Goal: Task Accomplishment & Management: Use online tool/utility

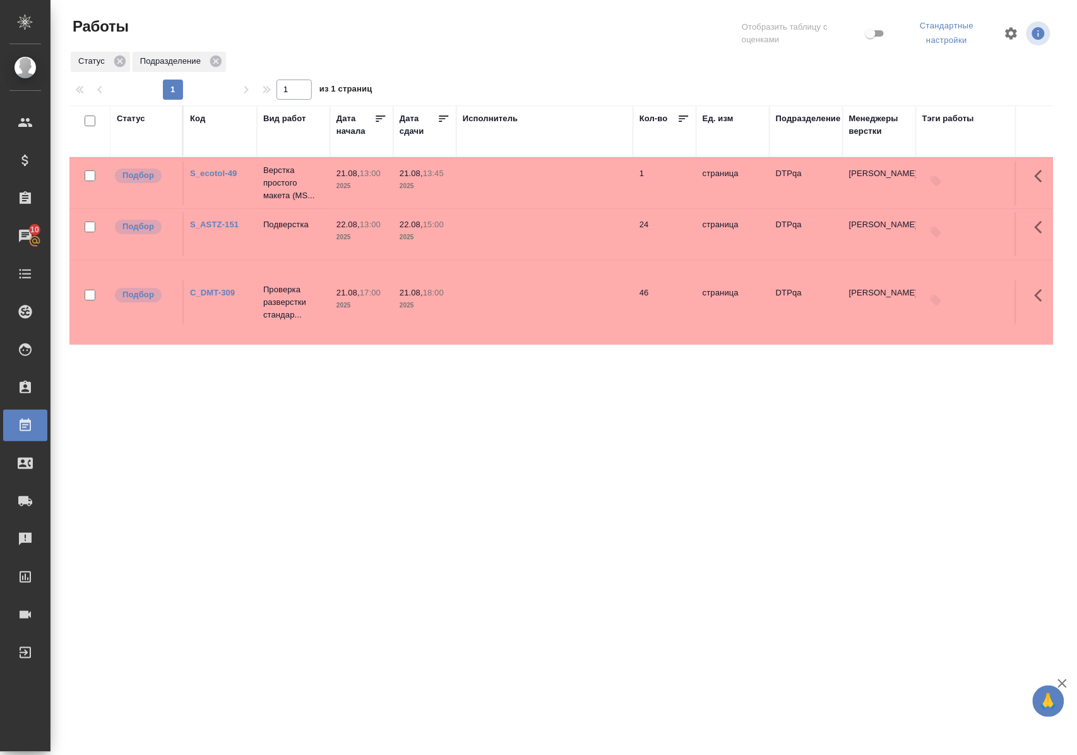
click at [135, 117] on div "Статус" at bounding box center [131, 118] width 28 height 13
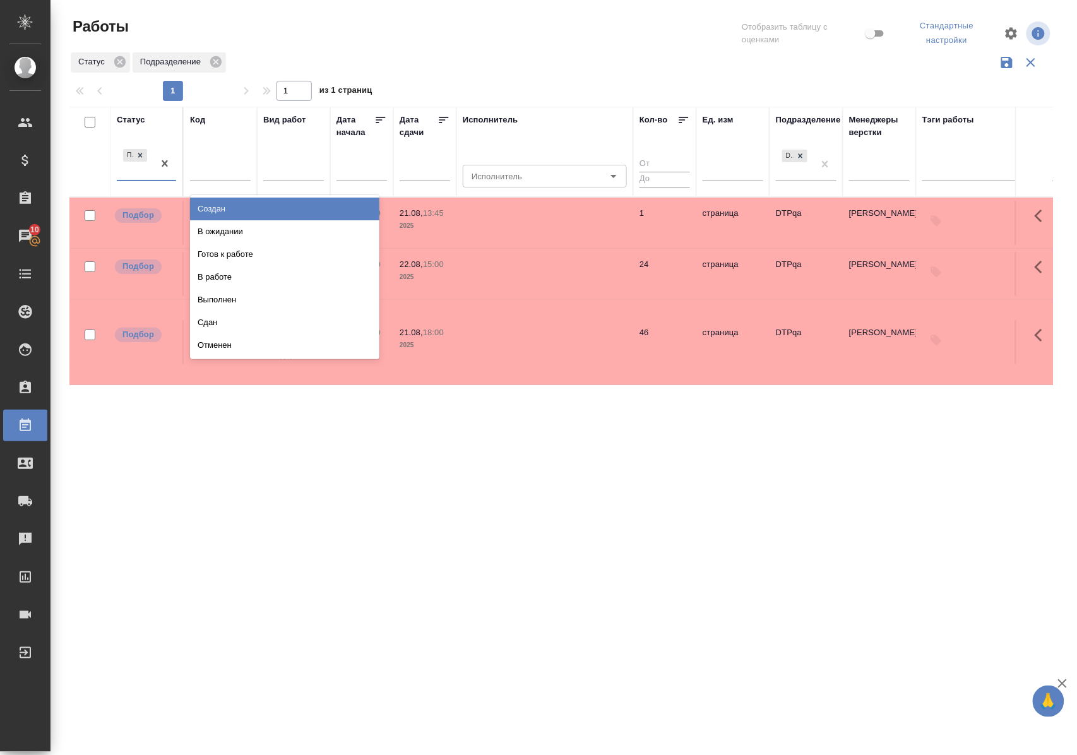
click at [134, 180] on div "Подбор" at bounding box center [135, 163] width 37 height 34
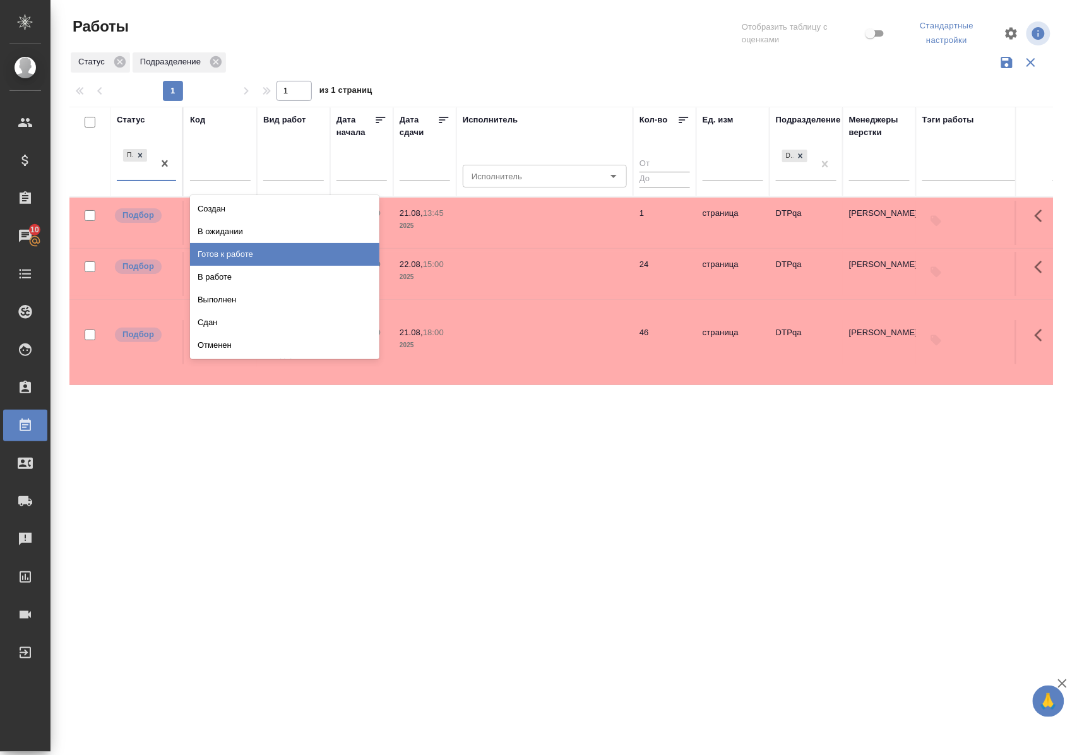
click at [249, 252] on div "Готов к работе" at bounding box center [284, 254] width 189 height 23
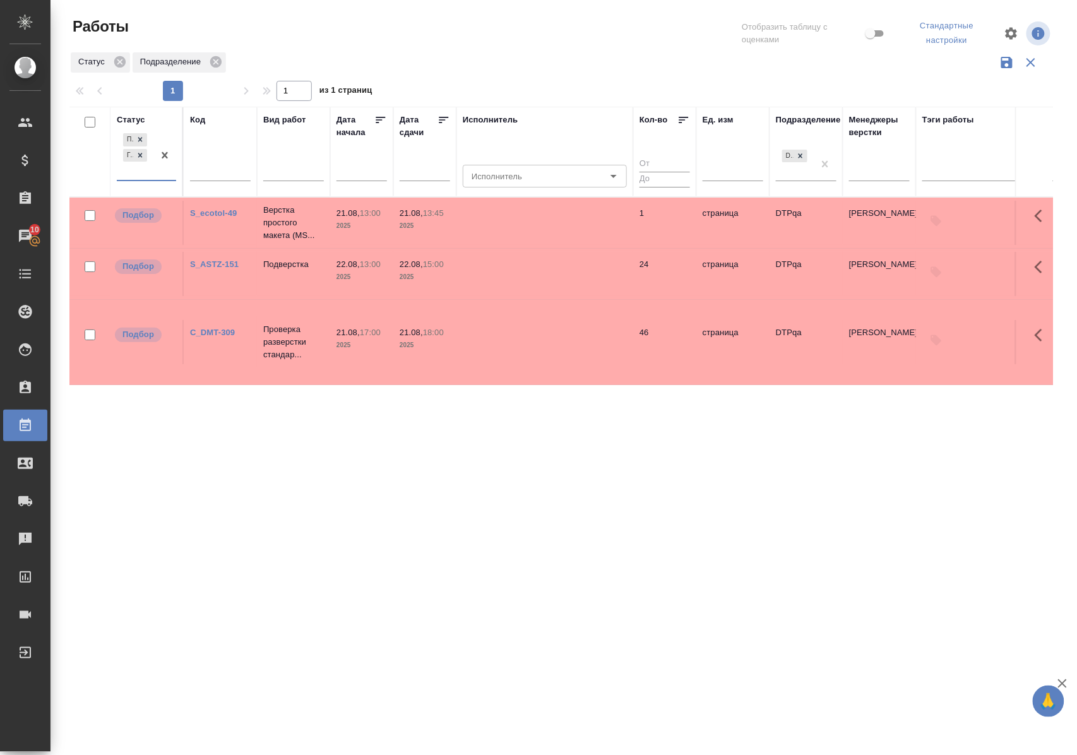
click at [145, 178] on div "Подбор Готов к работе" at bounding box center [135, 155] width 37 height 49
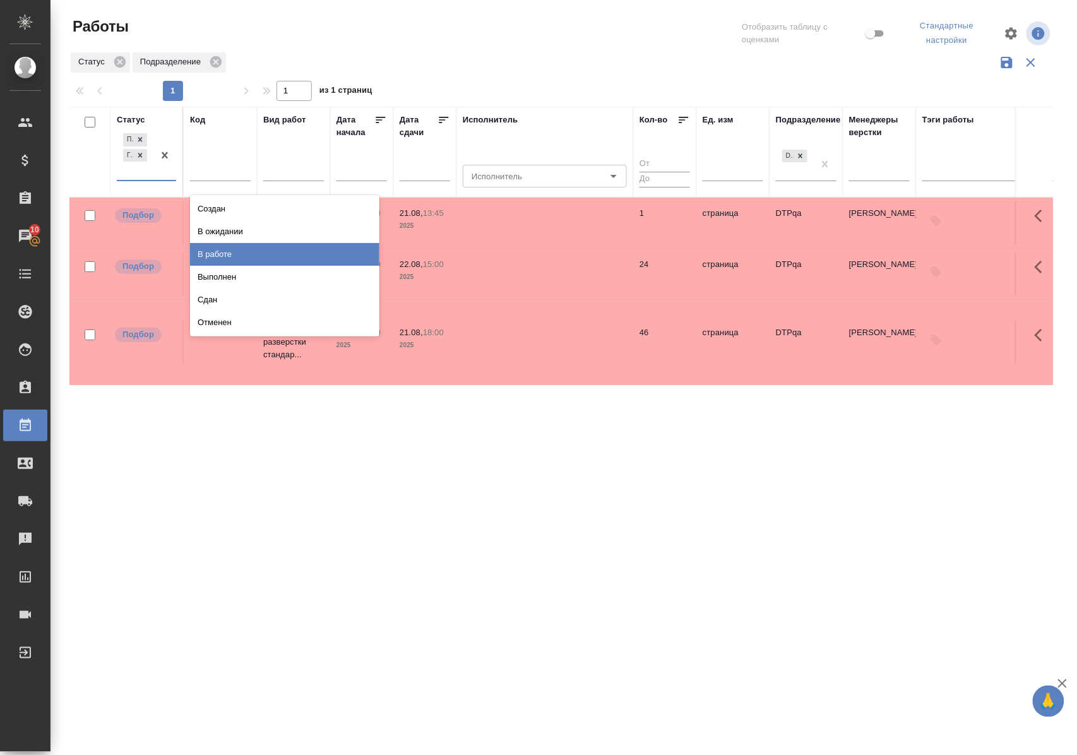
click at [222, 254] on div "В работе" at bounding box center [284, 254] width 189 height 23
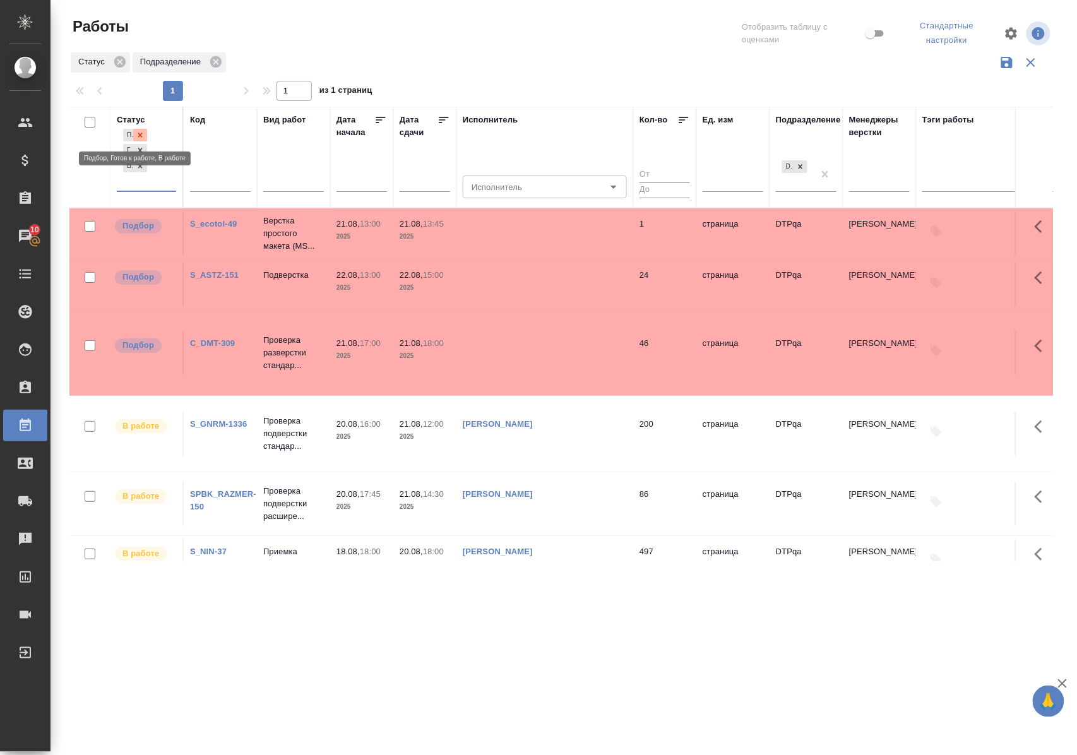
click at [142, 133] on icon at bounding box center [140, 135] width 4 height 4
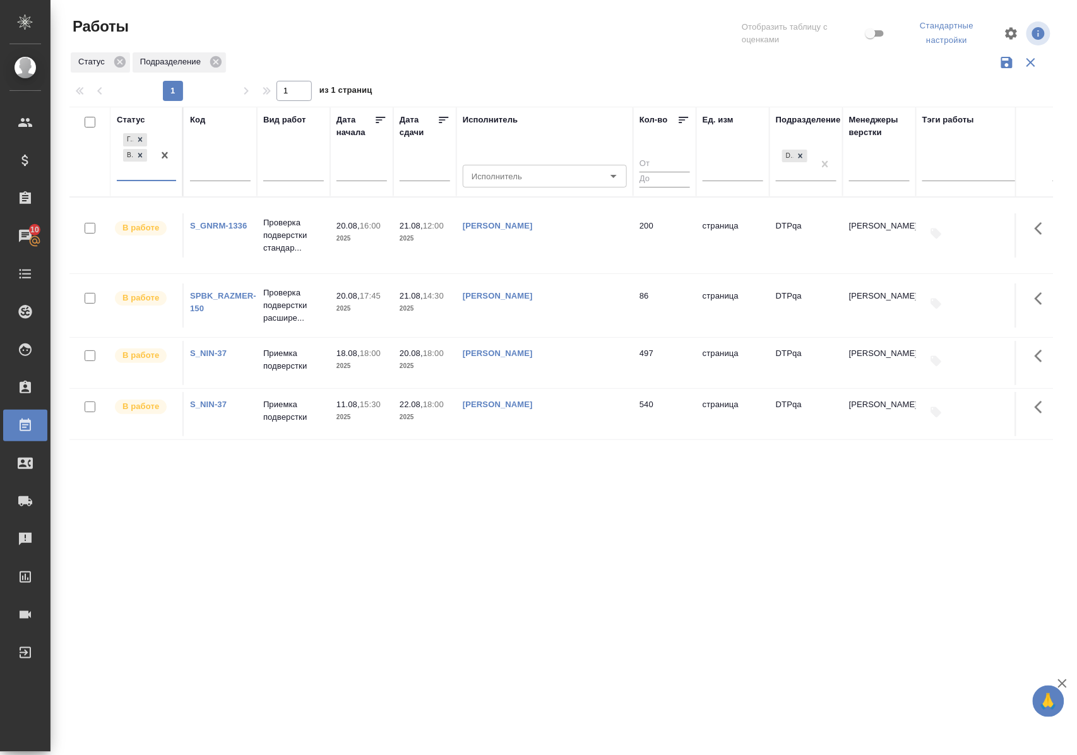
click at [139, 117] on div "Статус" at bounding box center [131, 120] width 28 height 13
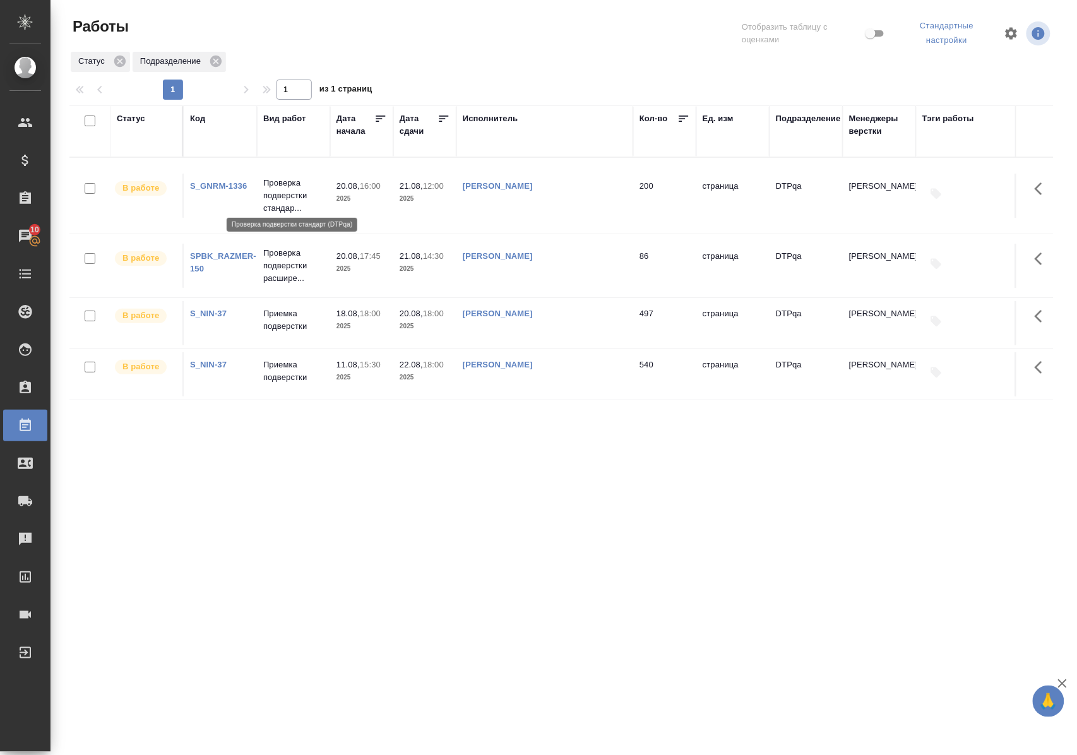
click at [298, 186] on p "Проверка подверстки стандар..." at bounding box center [293, 196] width 61 height 38
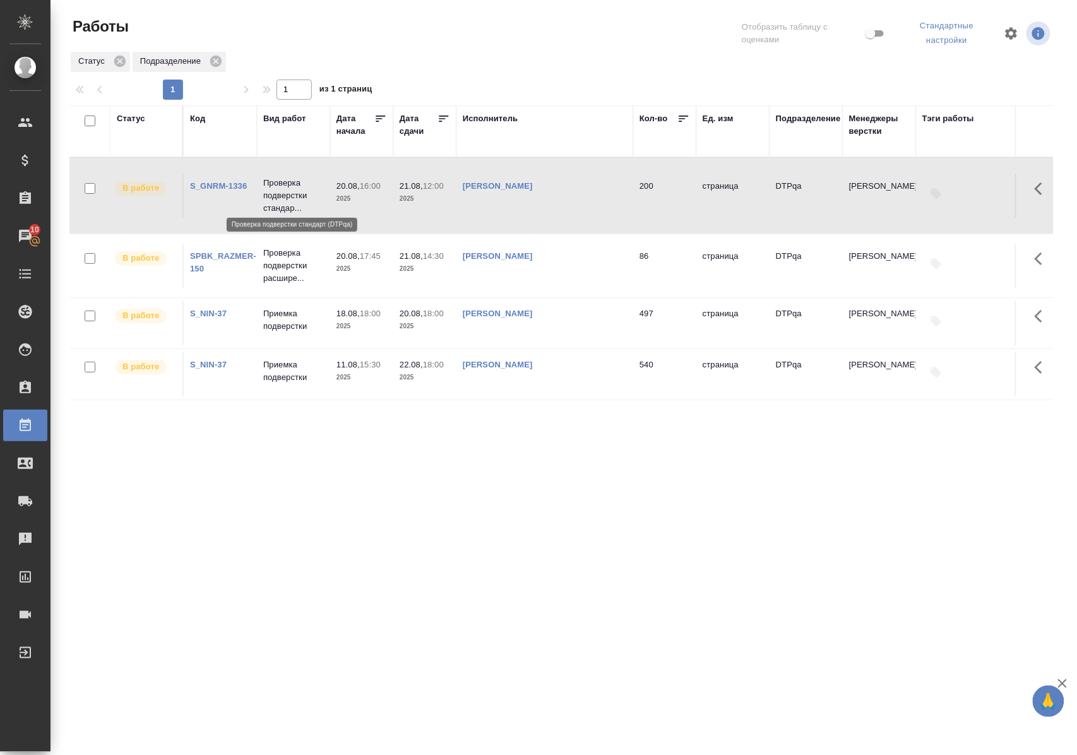
click at [298, 186] on p "Проверка подверстки стандар..." at bounding box center [293, 196] width 61 height 38
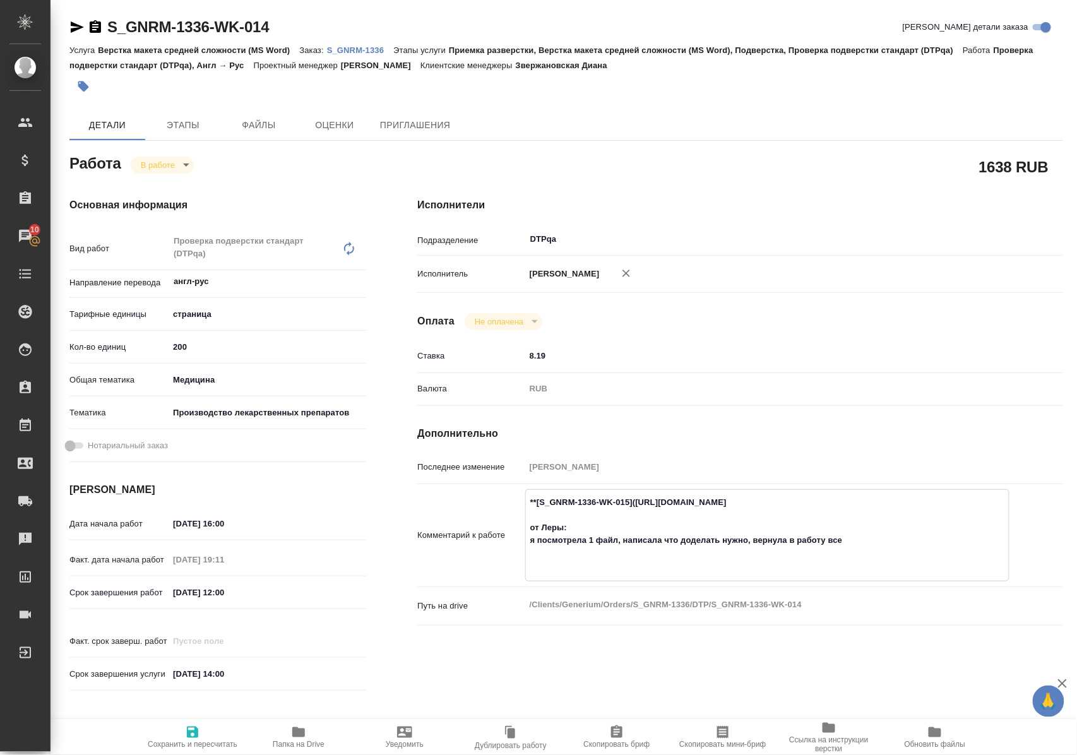
drag, startPoint x: 644, startPoint y: 514, endPoint x: 894, endPoint y: 516, distance: 249.9
click at [894, 516] on textarea "**[S_GNRM-1336-WK-015](https://tera.awatera.com/Work/689f4909e5b3730cf7b41c88/)…" at bounding box center [767, 534] width 483 height 85
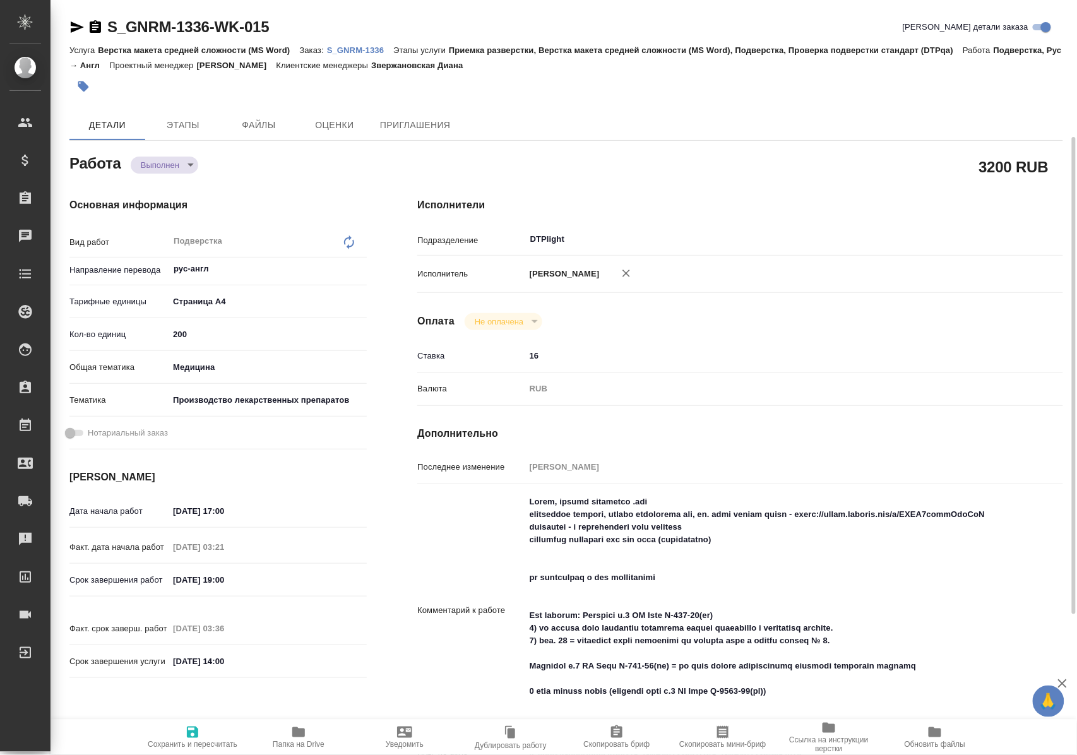
scroll to position [84, 0]
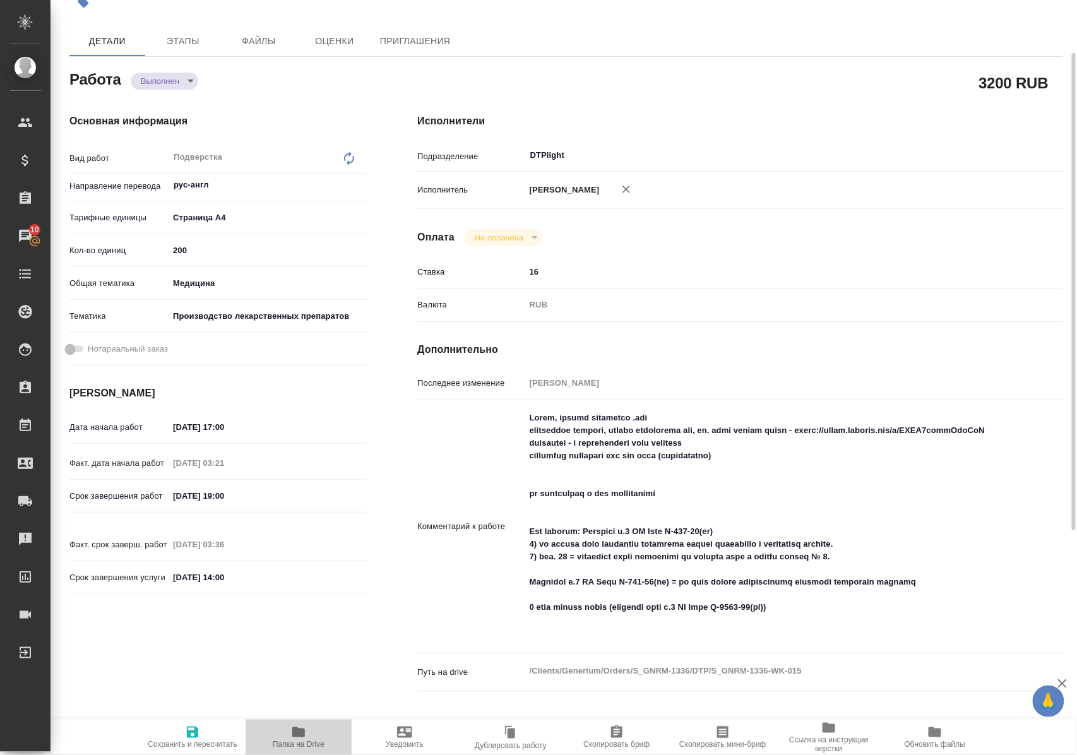
click at [309, 743] on span "Папка на Drive" at bounding box center [299, 744] width 52 height 9
